Goal: Information Seeking & Learning: Find specific fact

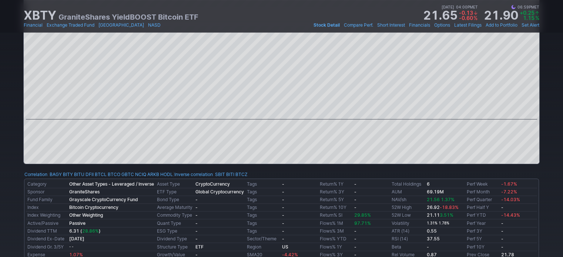
scroll to position [185, 0]
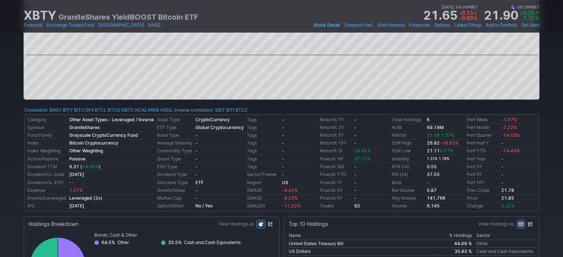
click at [93, 165] on span "28.86%" at bounding box center [90, 167] width 17 height 6
